Goal: Transaction & Acquisition: Book appointment/travel/reservation

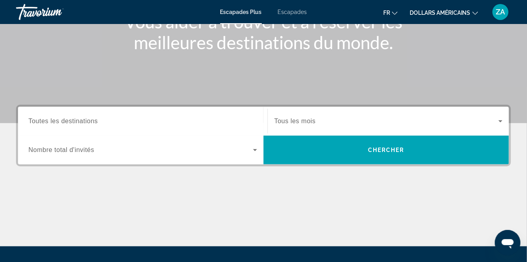
scroll to position [117, 0]
click at [247, 155] on div "Widget de recherche" at bounding box center [142, 150] width 229 height 22
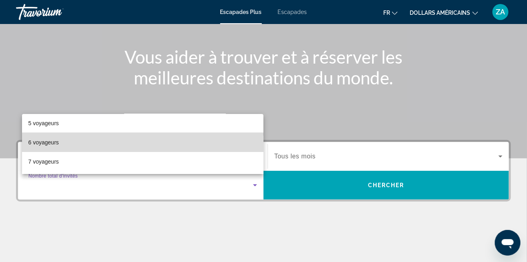
scroll to position [81, 0]
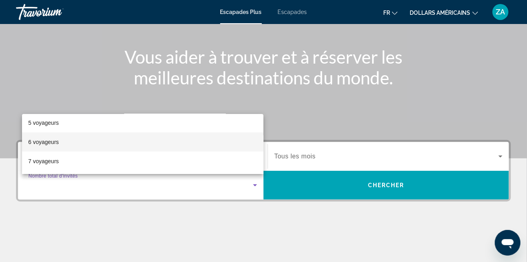
click at [230, 146] on mat-option "6 voyageurs" at bounding box center [143, 142] width 242 height 19
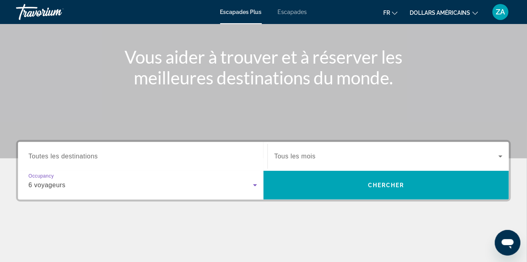
click at [351, 191] on span "Widget de recherche" at bounding box center [387, 185] width 246 height 19
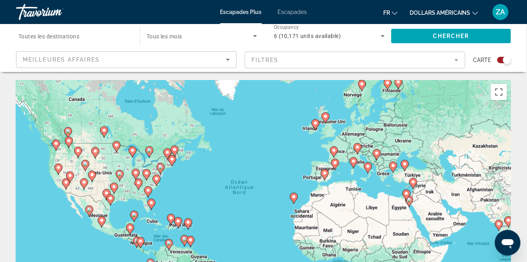
click at [77, 34] on span "Toutes les destinations" at bounding box center [48, 36] width 61 height 6
click at [77, 34] on input "Destination Toutes les destinations" at bounding box center [73, 37] width 111 height 10
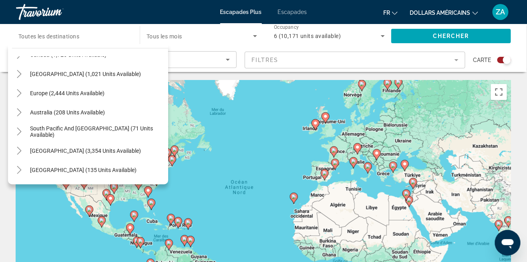
scroll to position [4, 0]
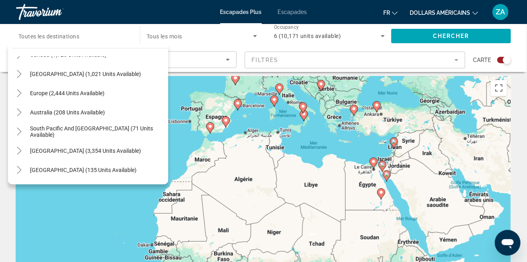
click at [433, 201] on div "Pour activer le glissement avec le clavier, appuyez sur Alt+Entrée. Une fois ce…" at bounding box center [263, 196] width 495 height 240
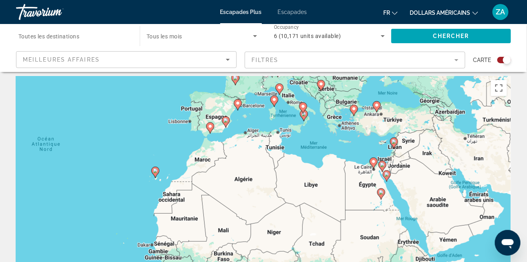
click at [433, 204] on div "Pour activer le glissement avec le clavier, appuyez sur Alt+Entrée. Une fois ce…" at bounding box center [263, 196] width 495 height 240
click at [437, 208] on div "Pour activer le glissement avec le clavier, appuyez sur Alt+Entrée. Une fois ce…" at bounding box center [263, 196] width 495 height 240
click at [445, 208] on div "Pour activer le glissement avec le clavier, appuyez sur Alt+Entrée. Une fois ce…" at bounding box center [263, 196] width 495 height 240
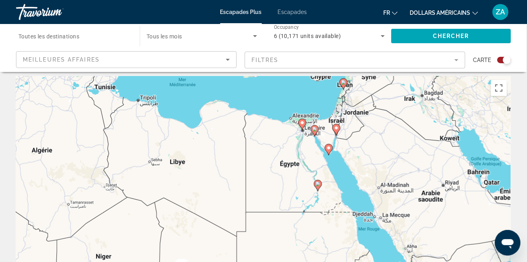
scroll to position [0, 0]
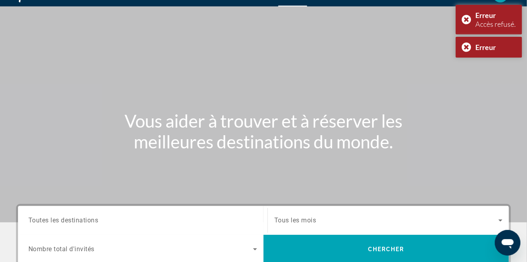
scroll to position [7, 0]
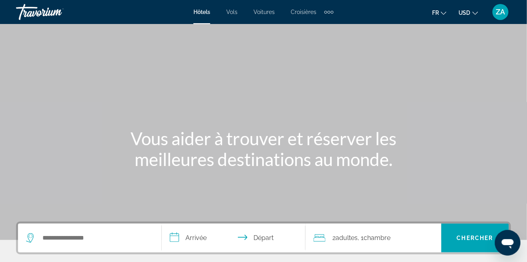
click at [89, 250] on div "Search widget" at bounding box center [89, 238] width 127 height 29
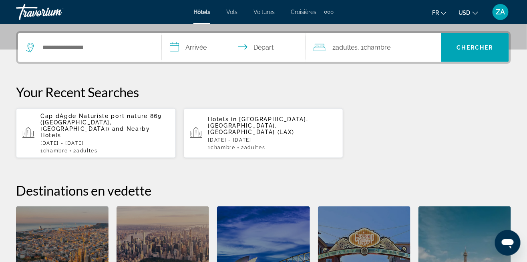
scroll to position [196, 0]
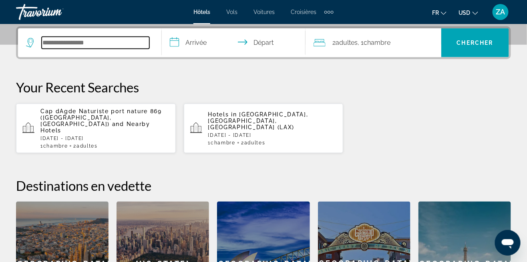
click at [92, 42] on input "Search widget" at bounding box center [96, 43] width 108 height 12
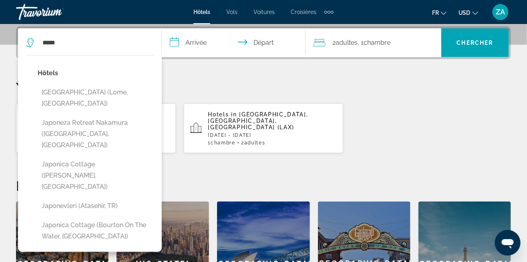
click at [104, 95] on button "Japon (Lome, TG)" at bounding box center [96, 98] width 116 height 26
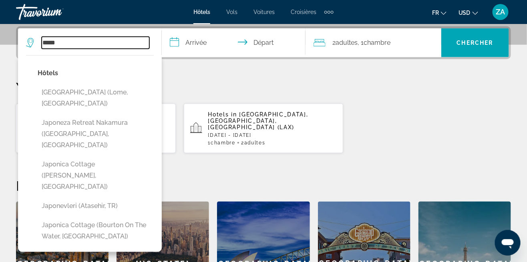
type input "**********"
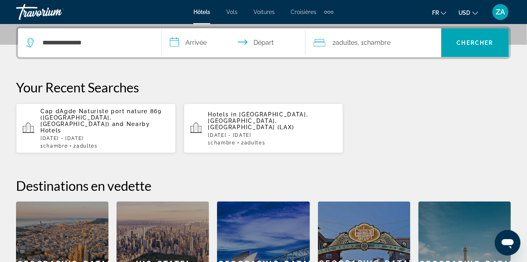
click at [204, 44] on input "**********" at bounding box center [235, 43] width 147 height 31
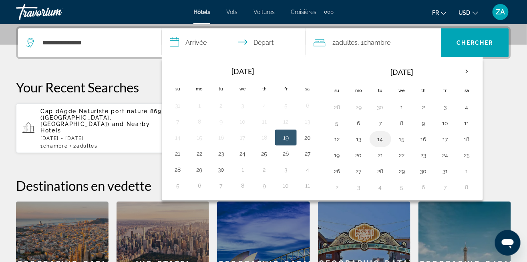
click at [375, 143] on button "14" at bounding box center [380, 139] width 13 height 11
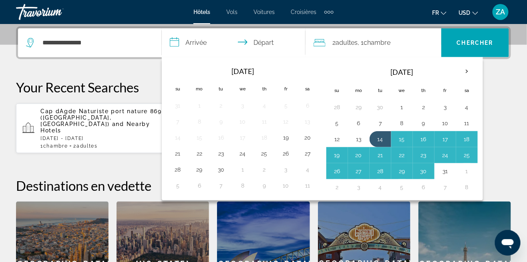
click at [420, 174] on button "30" at bounding box center [423, 171] width 13 height 11
type input "**********"
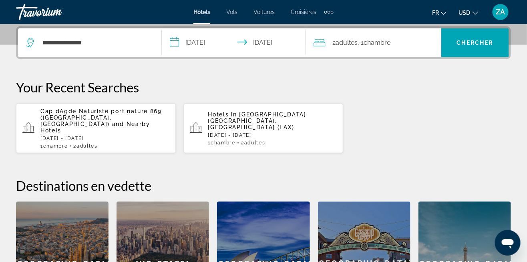
click at [385, 42] on span "Chambre" at bounding box center [377, 43] width 27 height 8
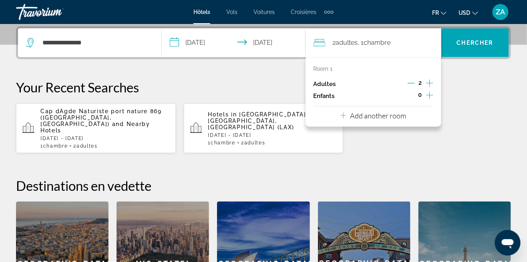
click at [431, 97] on icon "Increment children" at bounding box center [429, 96] width 7 height 10
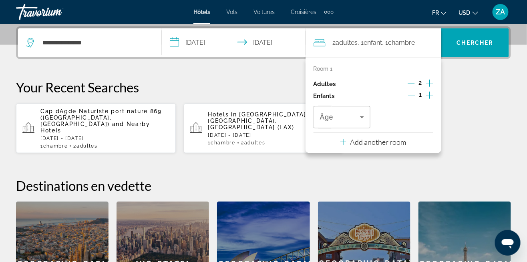
click at [431, 98] on icon "Increment children" at bounding box center [429, 96] width 7 height 10
click at [430, 97] on icon "Increment children" at bounding box center [429, 96] width 7 height 10
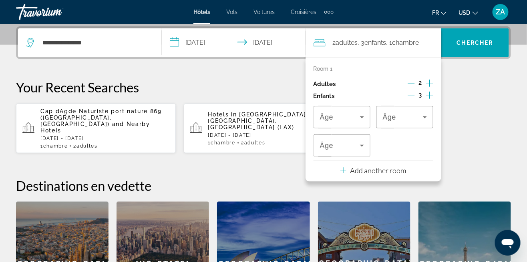
click at [430, 96] on icon "Increment children" at bounding box center [429, 96] width 7 height 10
click at [368, 115] on div "Âge" at bounding box center [342, 117] width 57 height 22
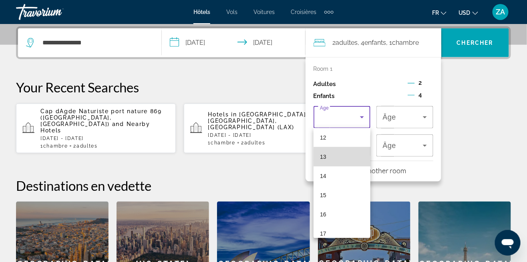
scroll to position [236, 0]
click at [339, 196] on mat-option "15" at bounding box center [342, 193] width 57 height 19
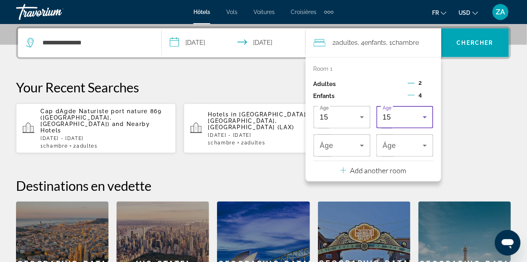
click at [404, 123] on div "15" at bounding box center [405, 117] width 44 height 22
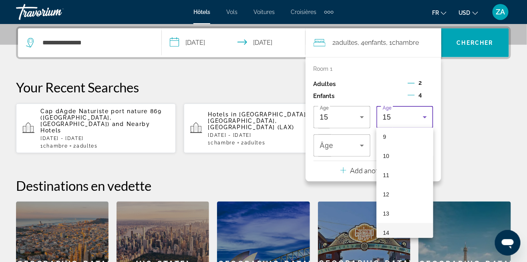
scroll to position [183, 0]
click at [395, 167] on mat-option "11" at bounding box center [405, 168] width 57 height 19
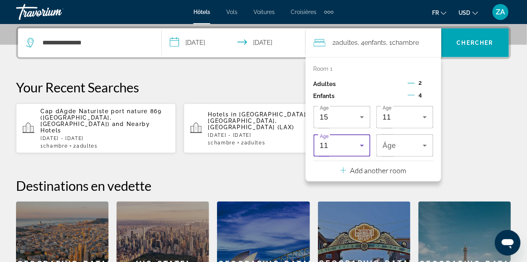
click at [366, 150] on icon "Travelers: 2 adults, 4 children" at bounding box center [362, 146] width 10 height 10
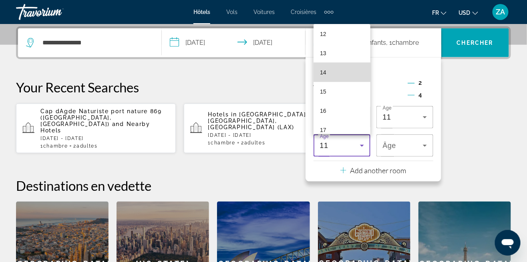
scroll to position [242, 0]
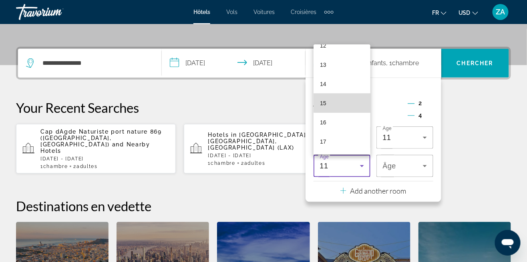
click at [344, 113] on mat-option "15" at bounding box center [342, 103] width 57 height 19
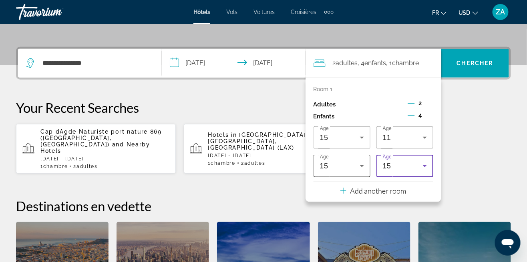
click at [357, 167] on div "15" at bounding box center [340, 166] width 40 height 10
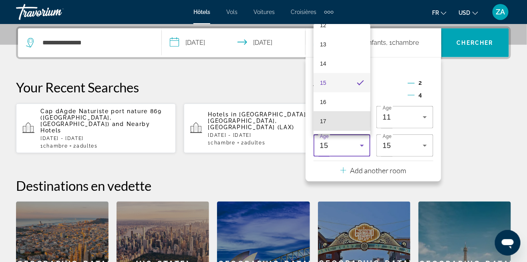
click at [339, 131] on mat-option "17" at bounding box center [342, 121] width 57 height 19
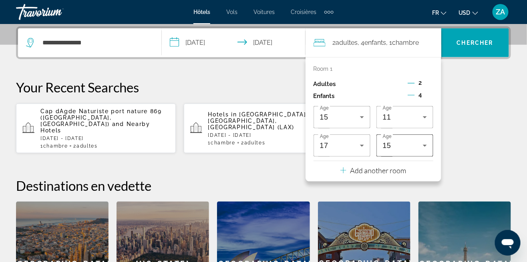
click at [399, 150] on div "15" at bounding box center [405, 146] width 44 height 22
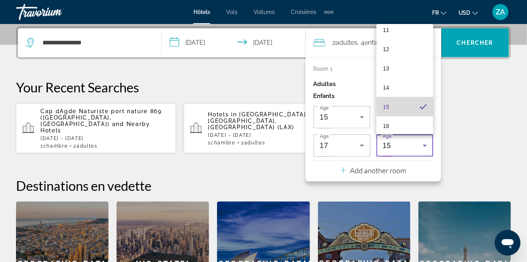
scroll to position [142, 0]
click at [401, 77] on mat-option "9" at bounding box center [405, 67] width 57 height 19
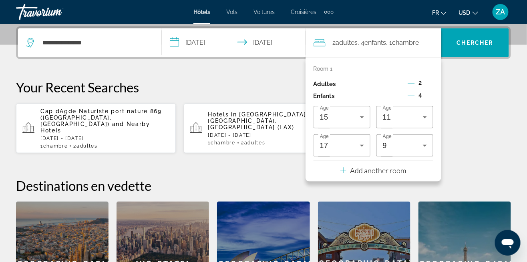
click at [456, 130] on div "Cap dAgde Naturiste port nature 869 (Cap Dagde, FR) and Nearby Hotels Sat, 25 J…" at bounding box center [263, 128] width 495 height 50
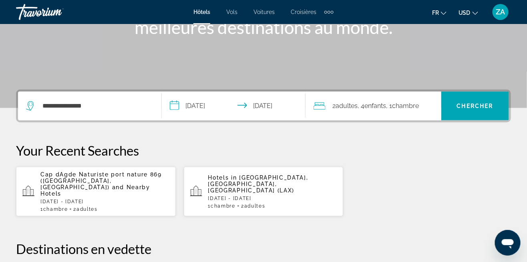
click at [400, 110] on span ", 1 Chambre pièces" at bounding box center [403, 106] width 33 height 11
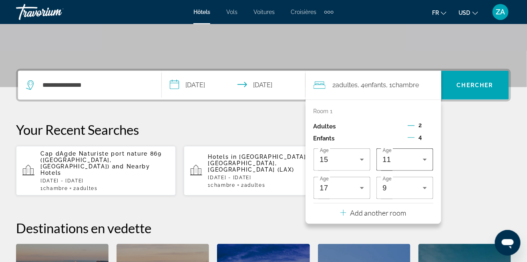
scroll to position [196, 0]
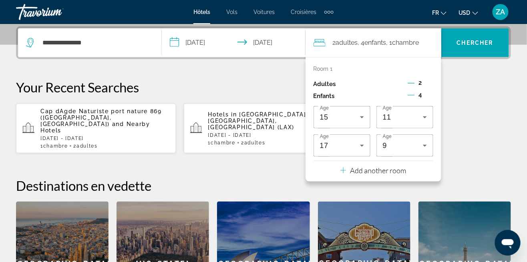
click at [472, 79] on p "Your Recent Searches" at bounding box center [263, 87] width 495 height 16
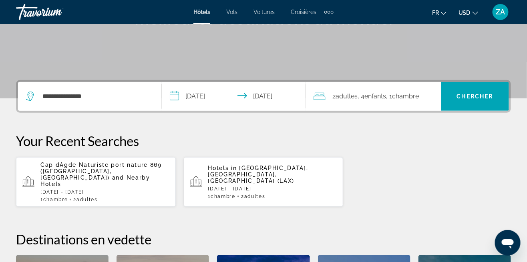
scroll to position [133, 0]
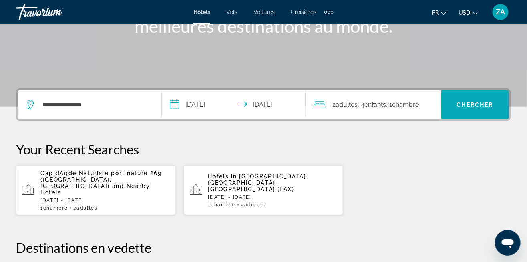
click at [465, 102] on span "Chercher" at bounding box center [475, 105] width 36 height 6
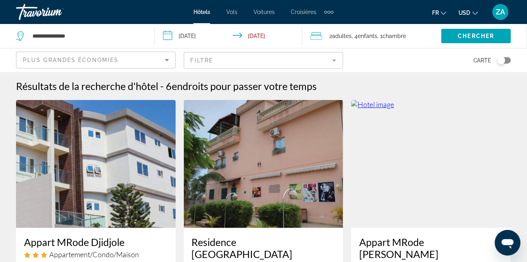
click at [167, 60] on icon "Sort by" at bounding box center [167, 60] width 4 height 2
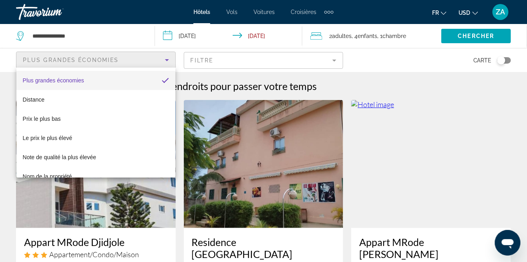
click at [288, 67] on div at bounding box center [263, 131] width 527 height 262
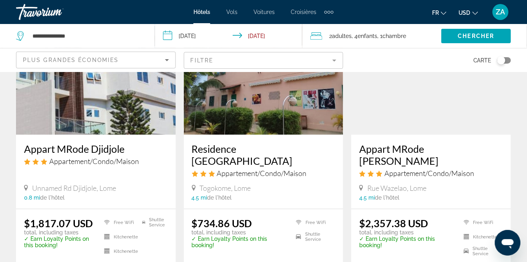
scroll to position [95, 0]
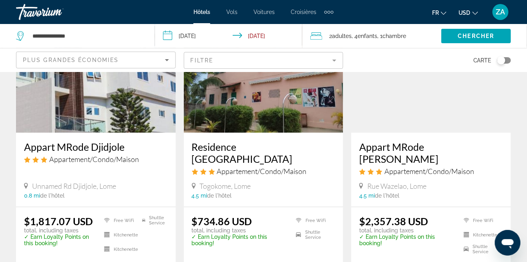
click at [296, 106] on img "Main content" at bounding box center [264, 69] width 160 height 128
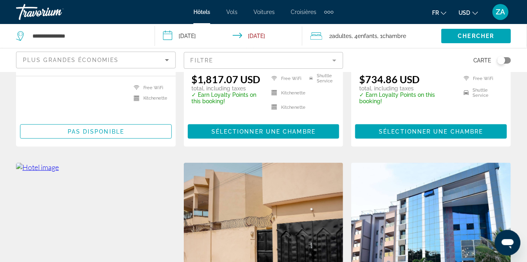
scroll to position [248, 0]
